Goal: Go to known website: Go to known website

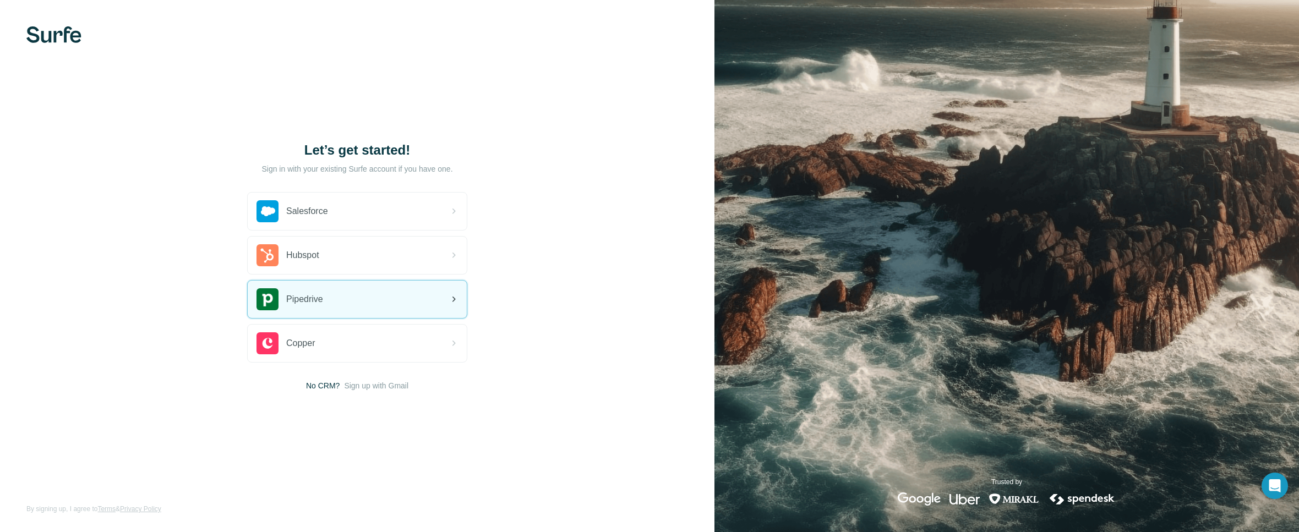
click at [380, 296] on div "Pipedrive" at bounding box center [357, 299] width 219 height 37
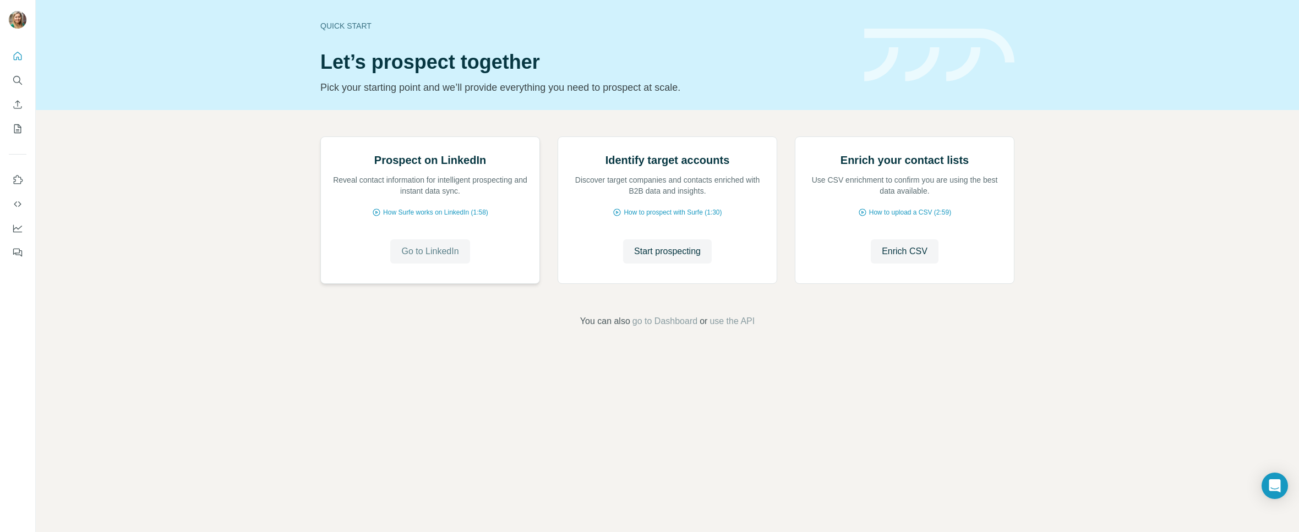
click at [439, 258] on span "Go to LinkedIn" at bounding box center [429, 251] width 57 height 13
